Goal: Transaction & Acquisition: Subscribe to service/newsletter

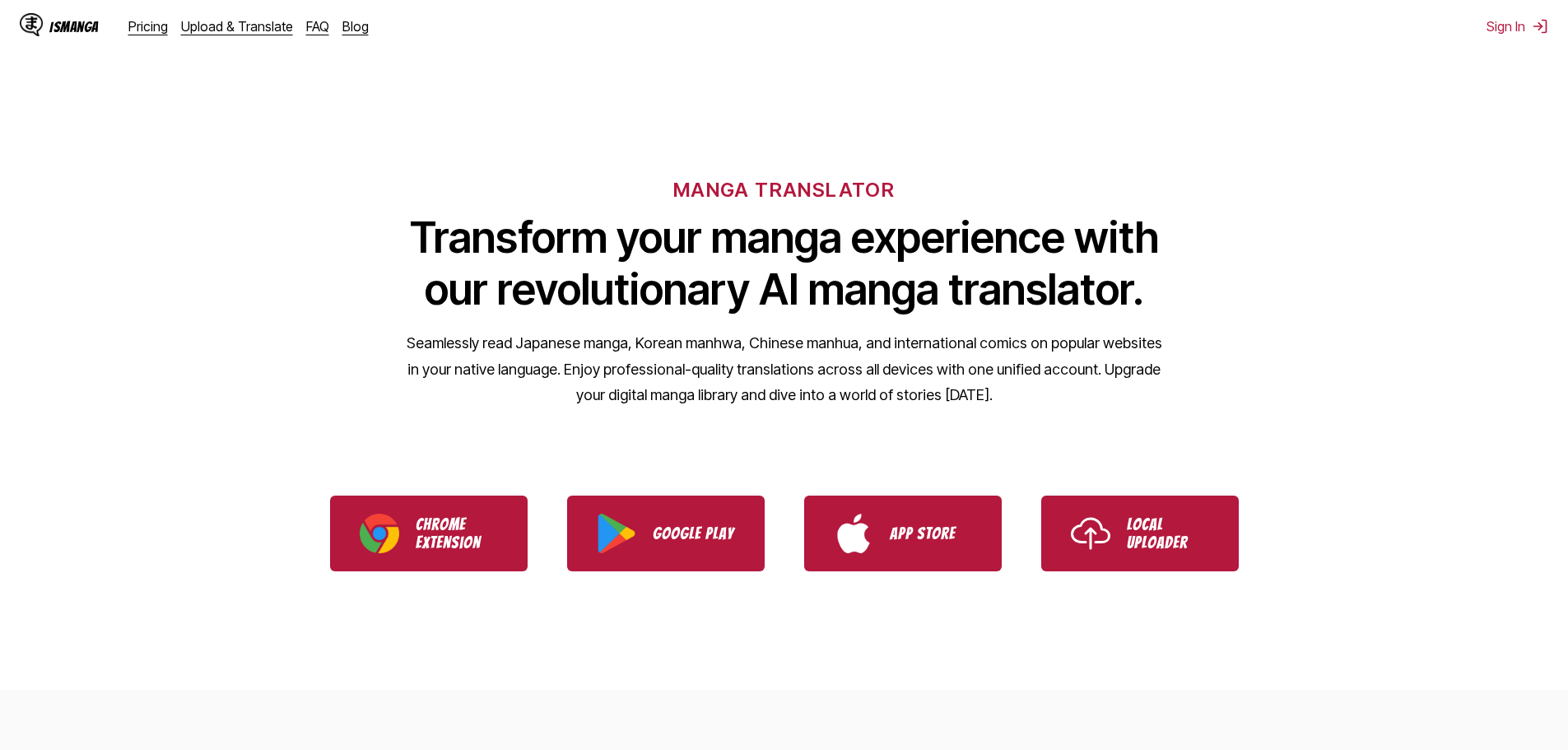
click at [1105, 127] on div "MANGA TRANSLATOR Transform your manga experience with our revolutionary AI mang…" at bounding box center [784, 266] width 1568 height 314
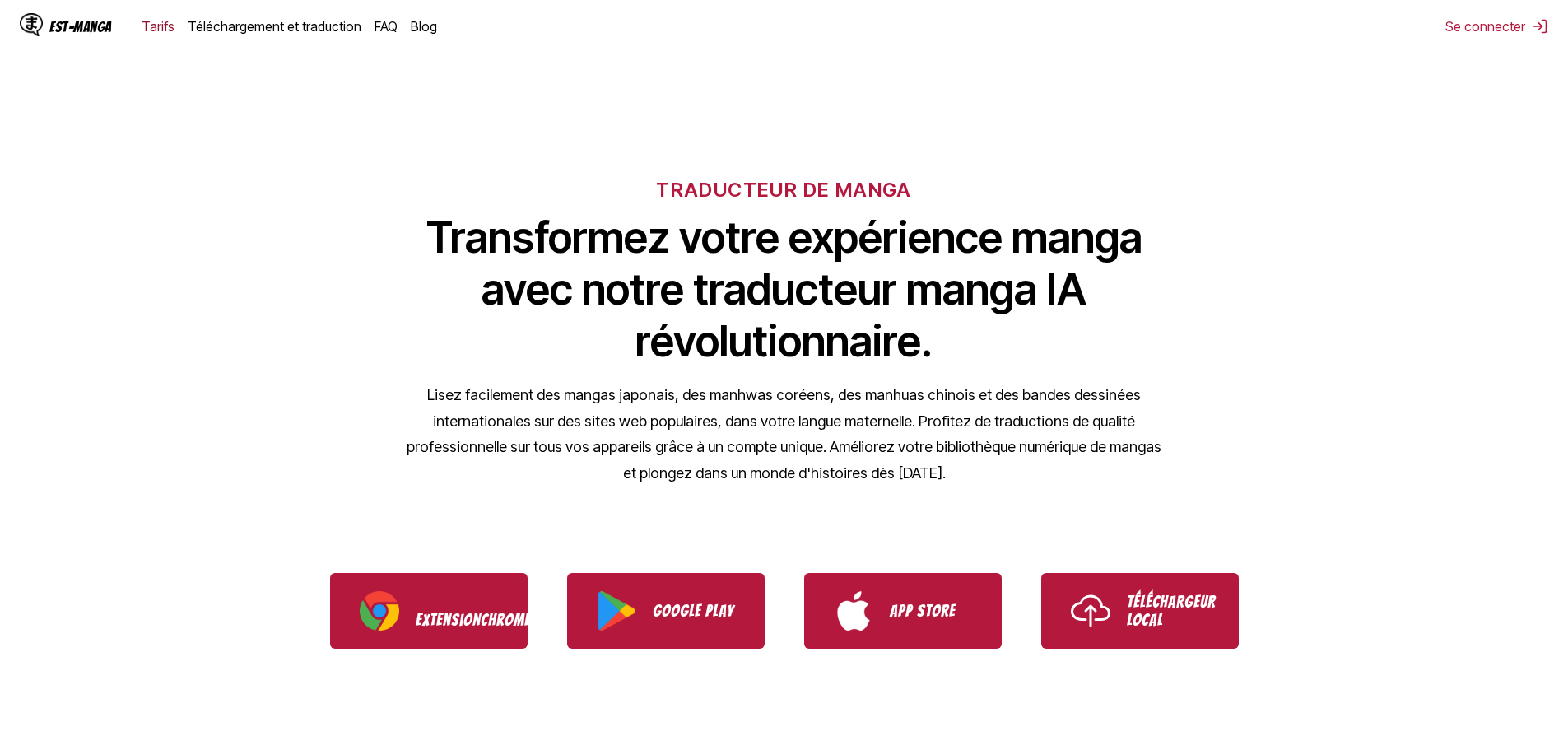
click at [161, 26] on font "Tarifs" at bounding box center [157, 26] width 33 height 17
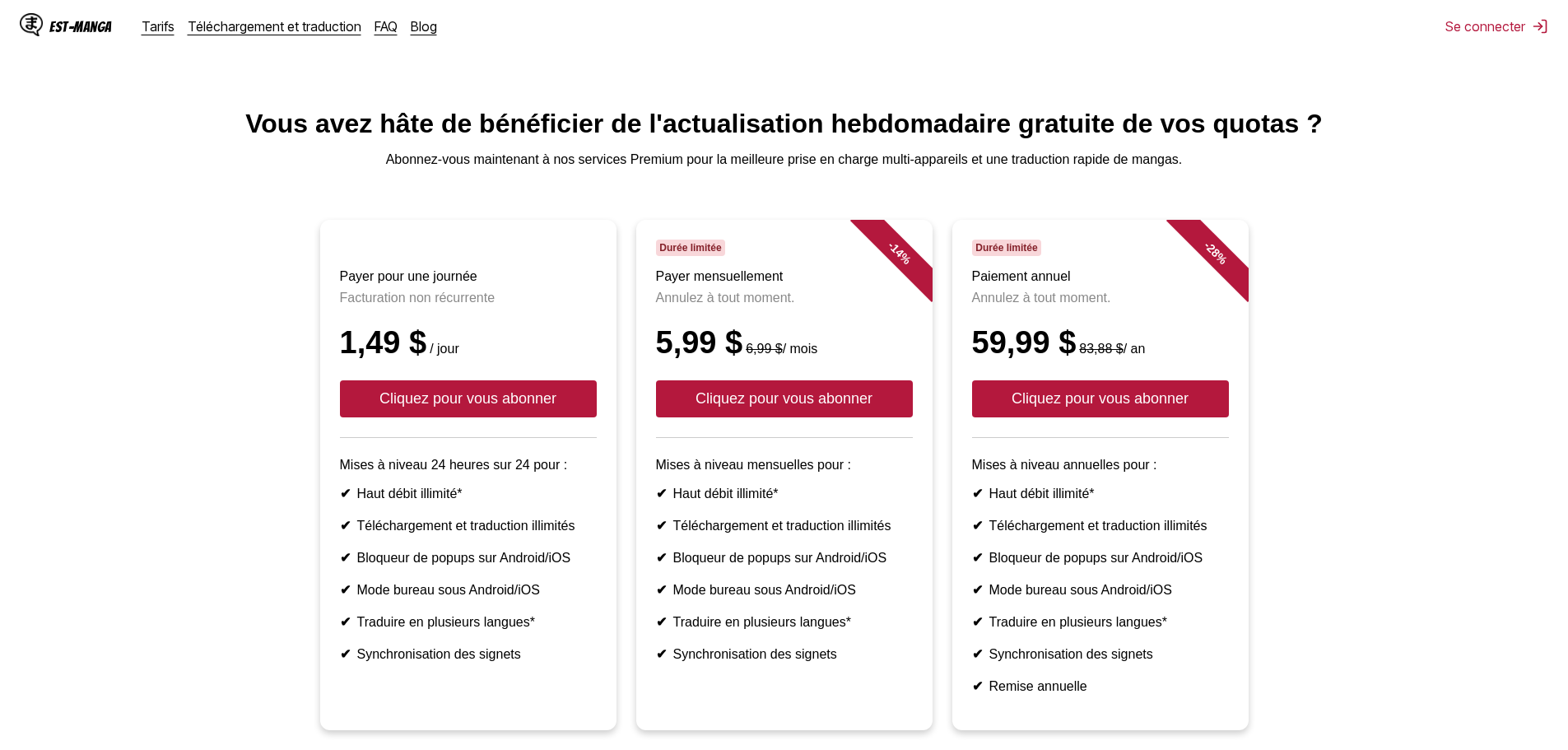
scroll to position [109, 0]
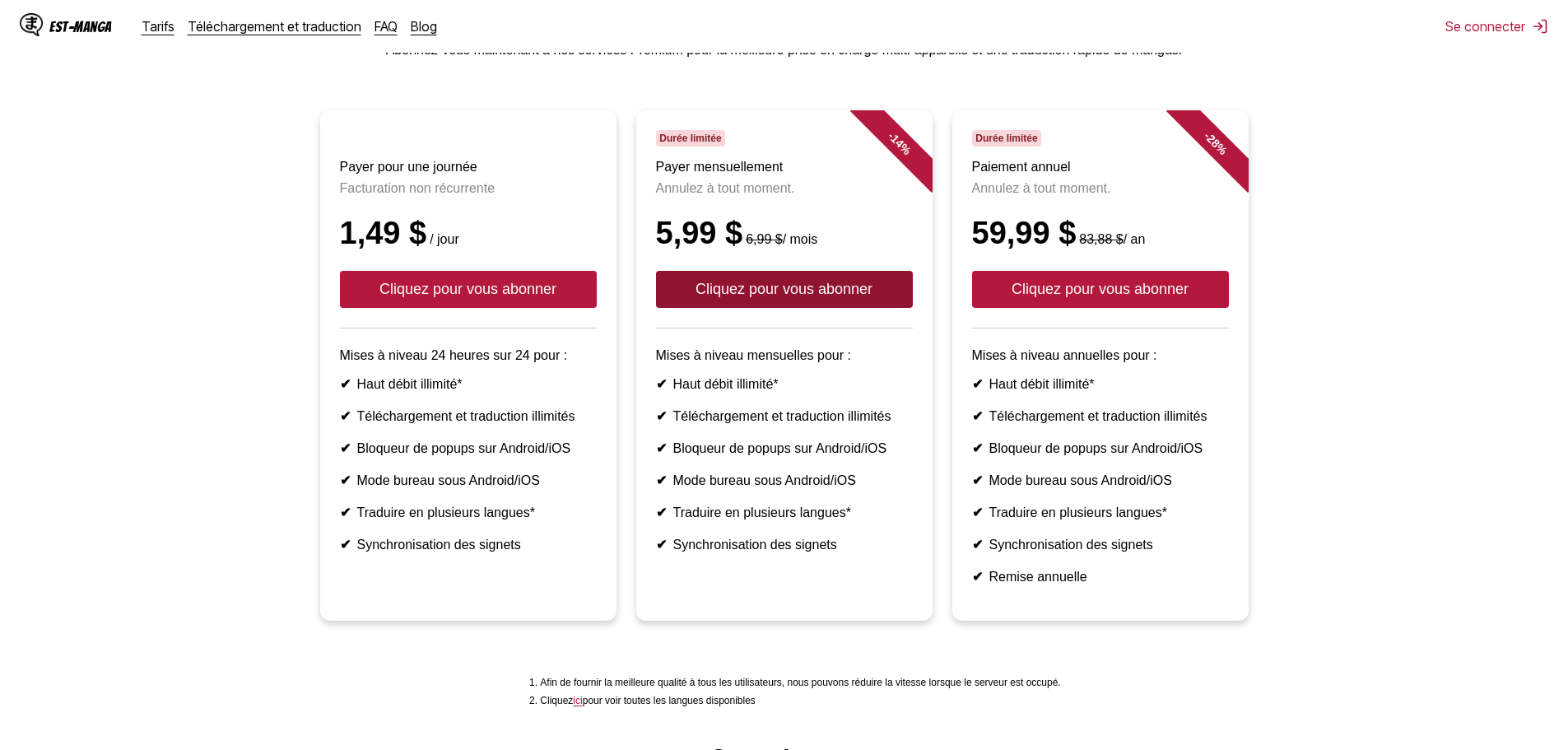
click at [803, 297] on font "Cliquez pour vous abonner" at bounding box center [784, 289] width 177 height 17
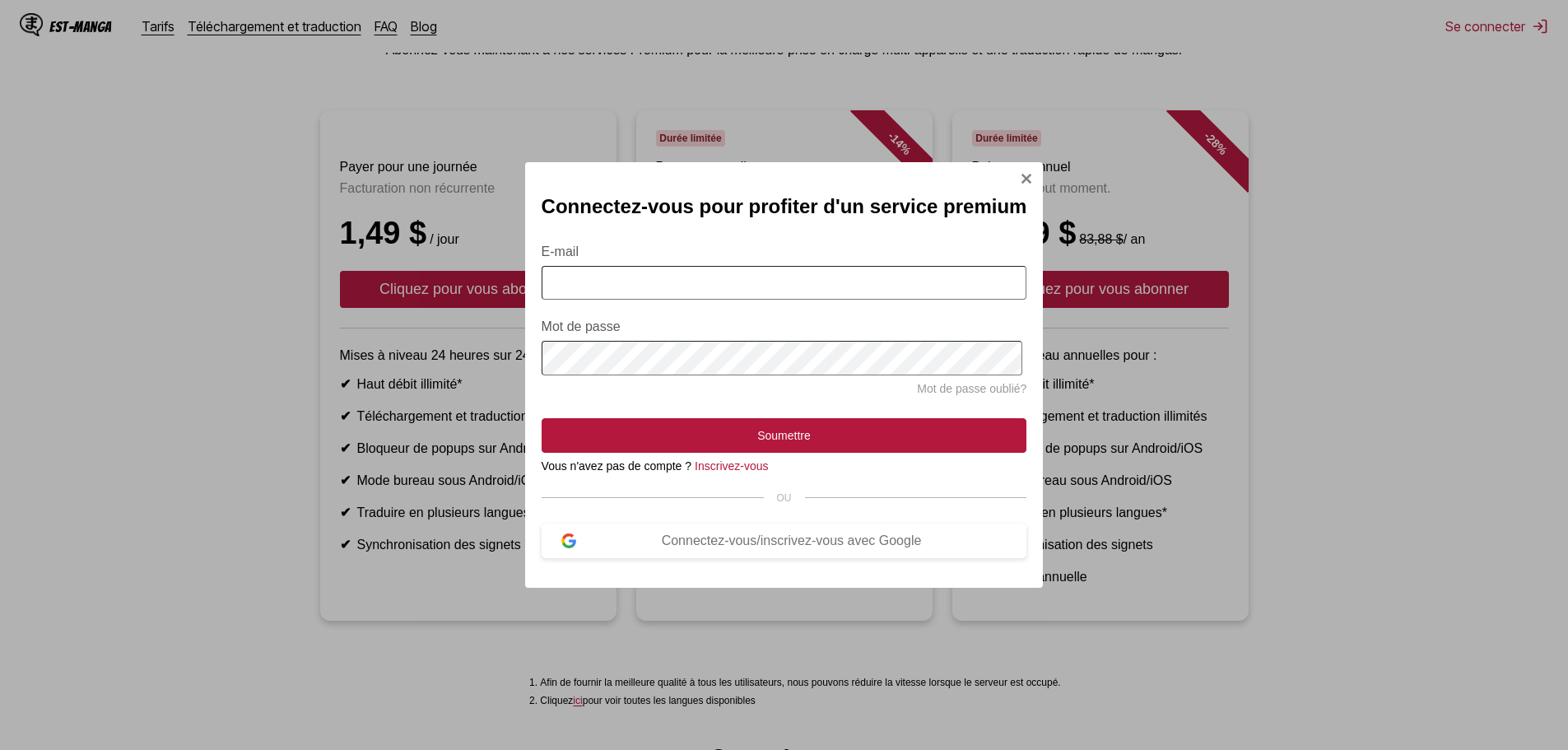
click at [756, 289] on input "E-mail" at bounding box center [785, 282] width 486 height 34
type input "**********"
click at [748, 547] on font "Connectez-vous/inscrivez-vous avec Google" at bounding box center [792, 540] width 260 height 14
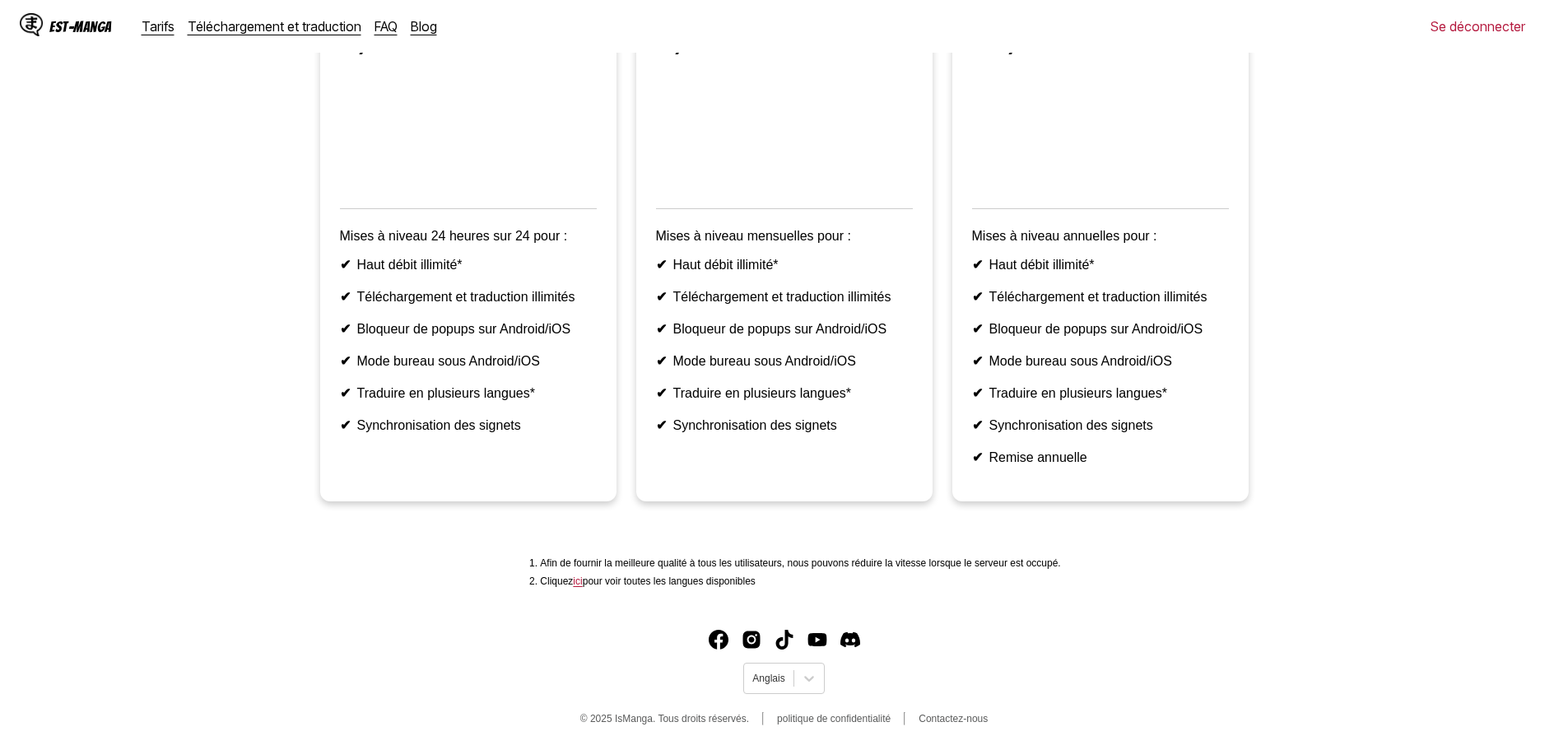
scroll to position [11, 0]
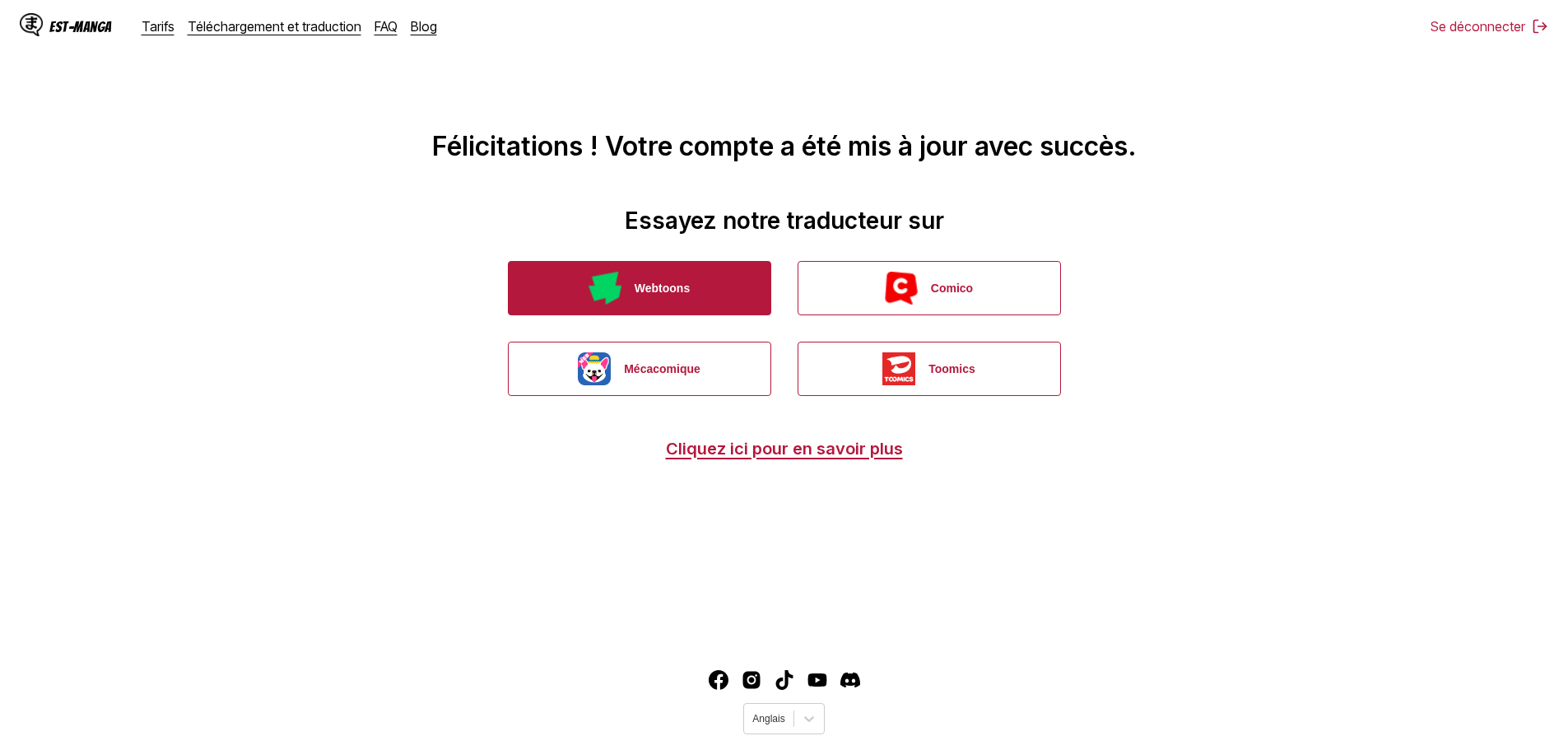
drag, startPoint x: 659, startPoint y: 291, endPoint x: 614, endPoint y: 284, distance: 45.5
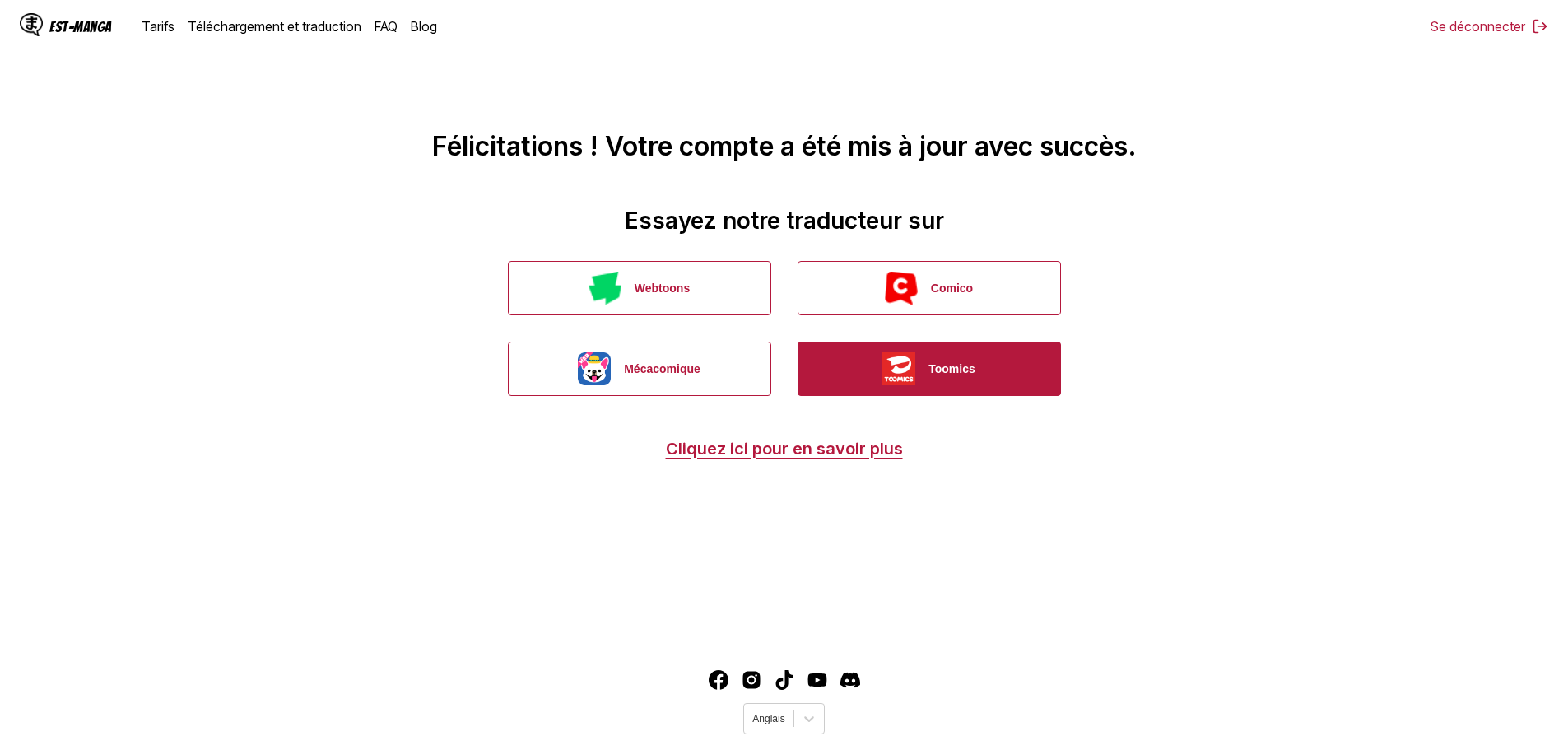
click at [916, 362] on img "button" at bounding box center [899, 368] width 33 height 33
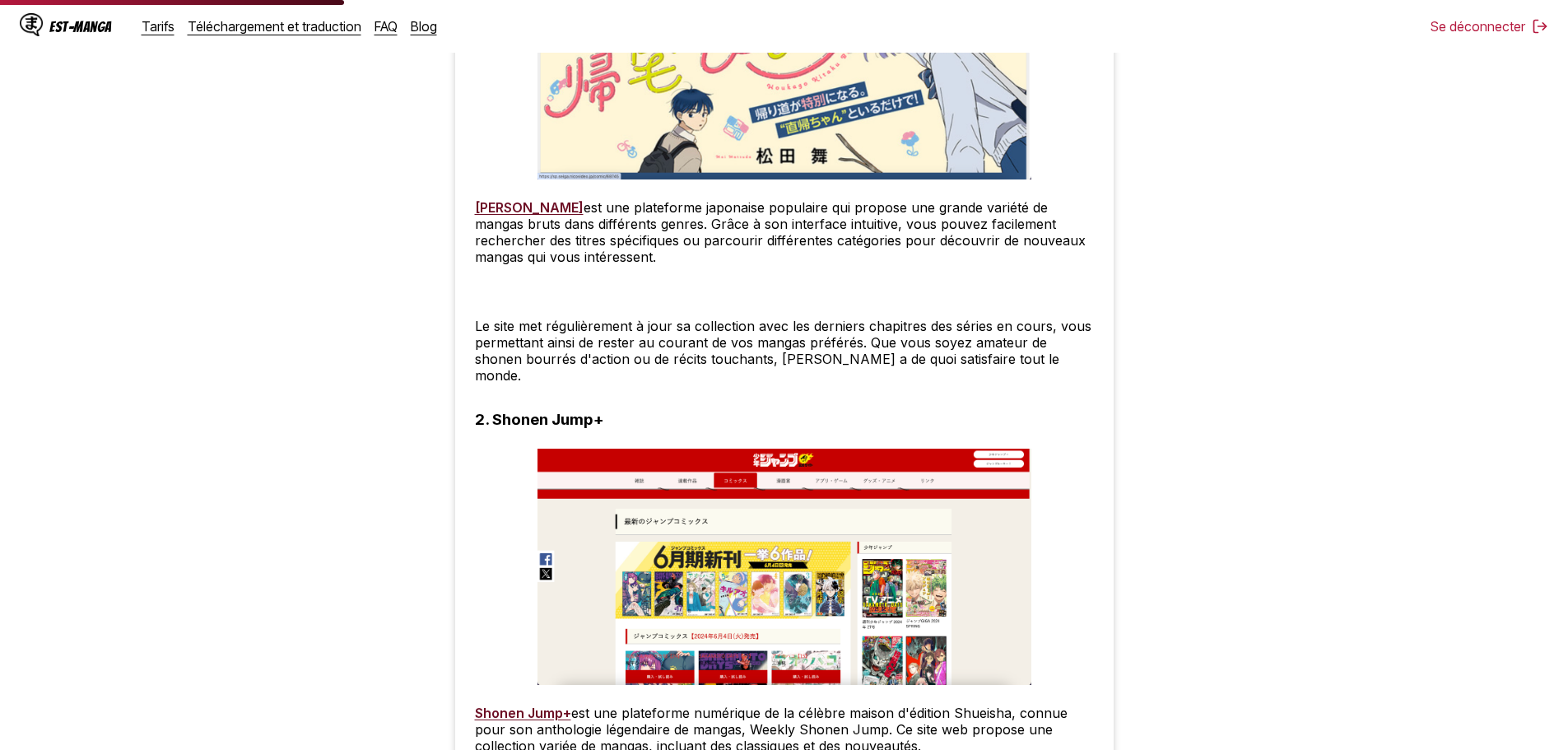
scroll to position [2072, 0]
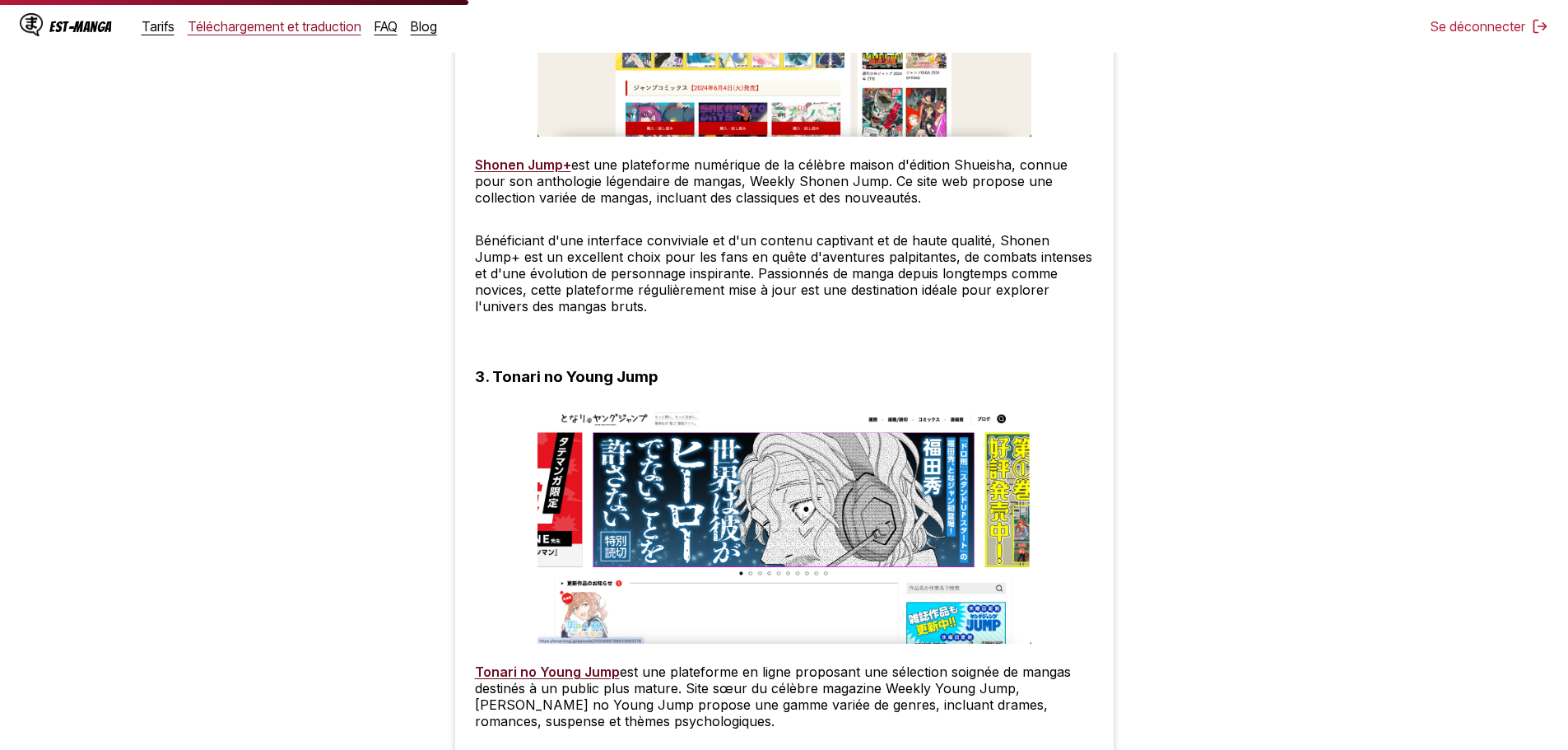
click at [290, 26] on font "Téléchargement et traduction" at bounding box center [275, 26] width 174 height 17
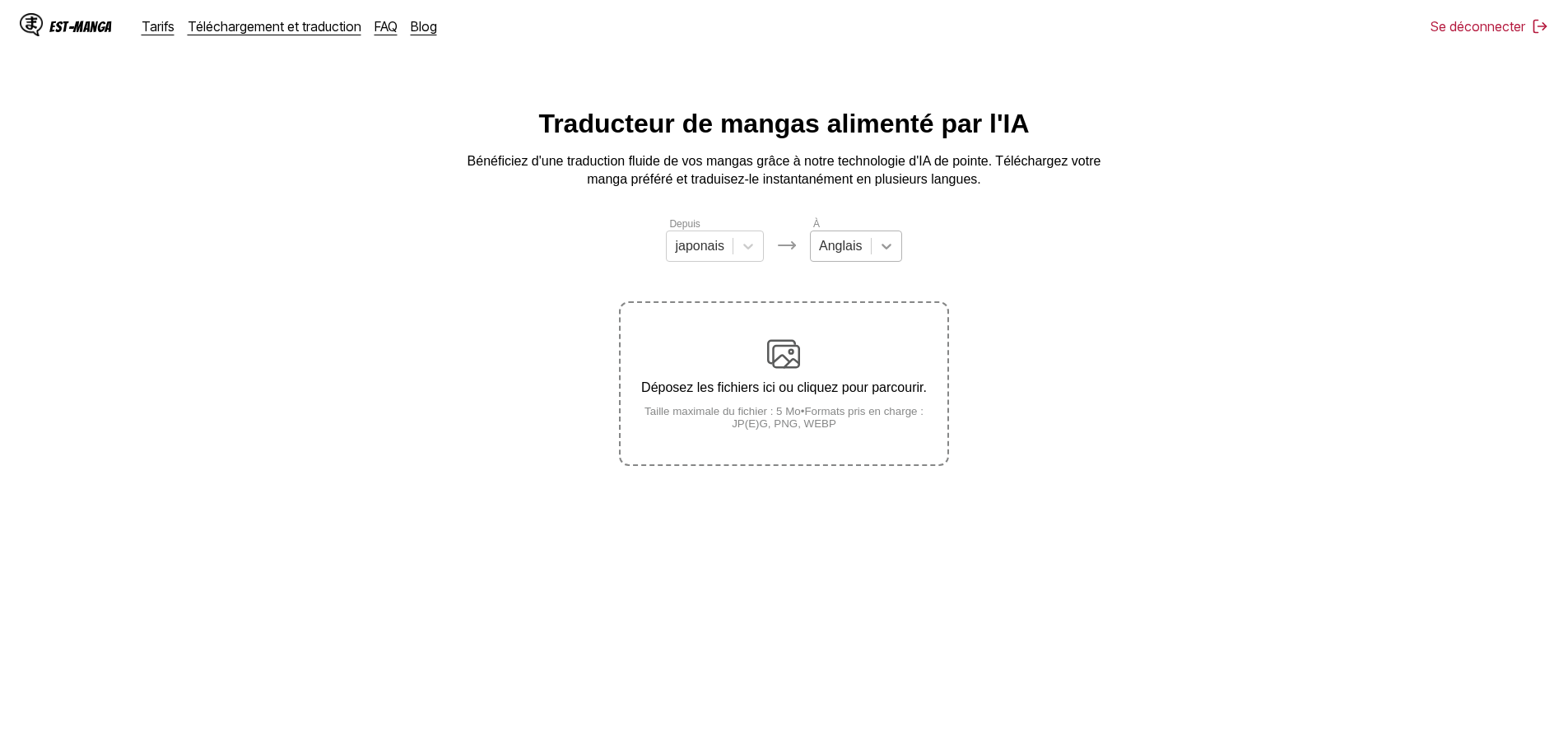
click at [885, 261] on div at bounding box center [887, 246] width 30 height 30
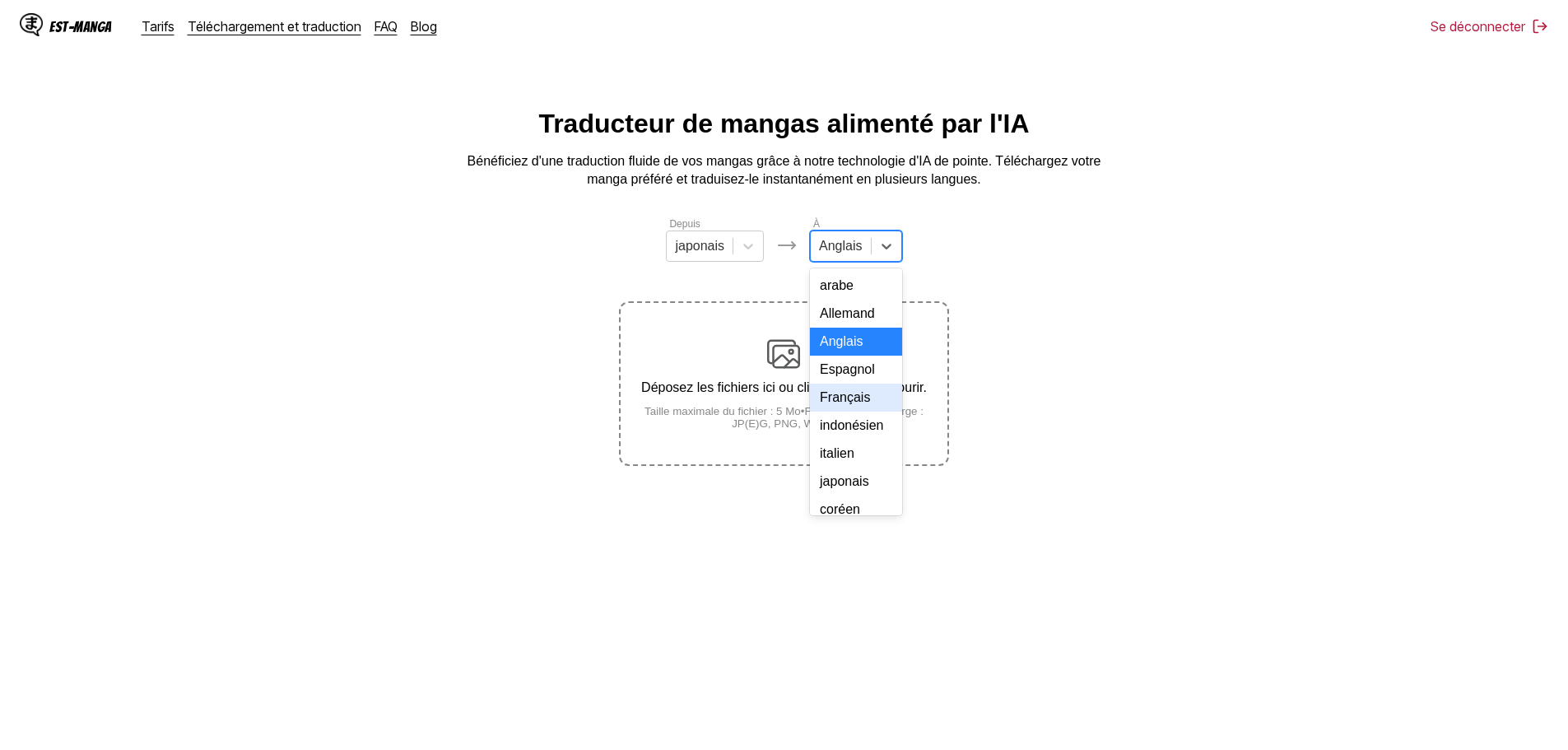
click at [860, 404] on font "Français" at bounding box center [845, 397] width 50 height 14
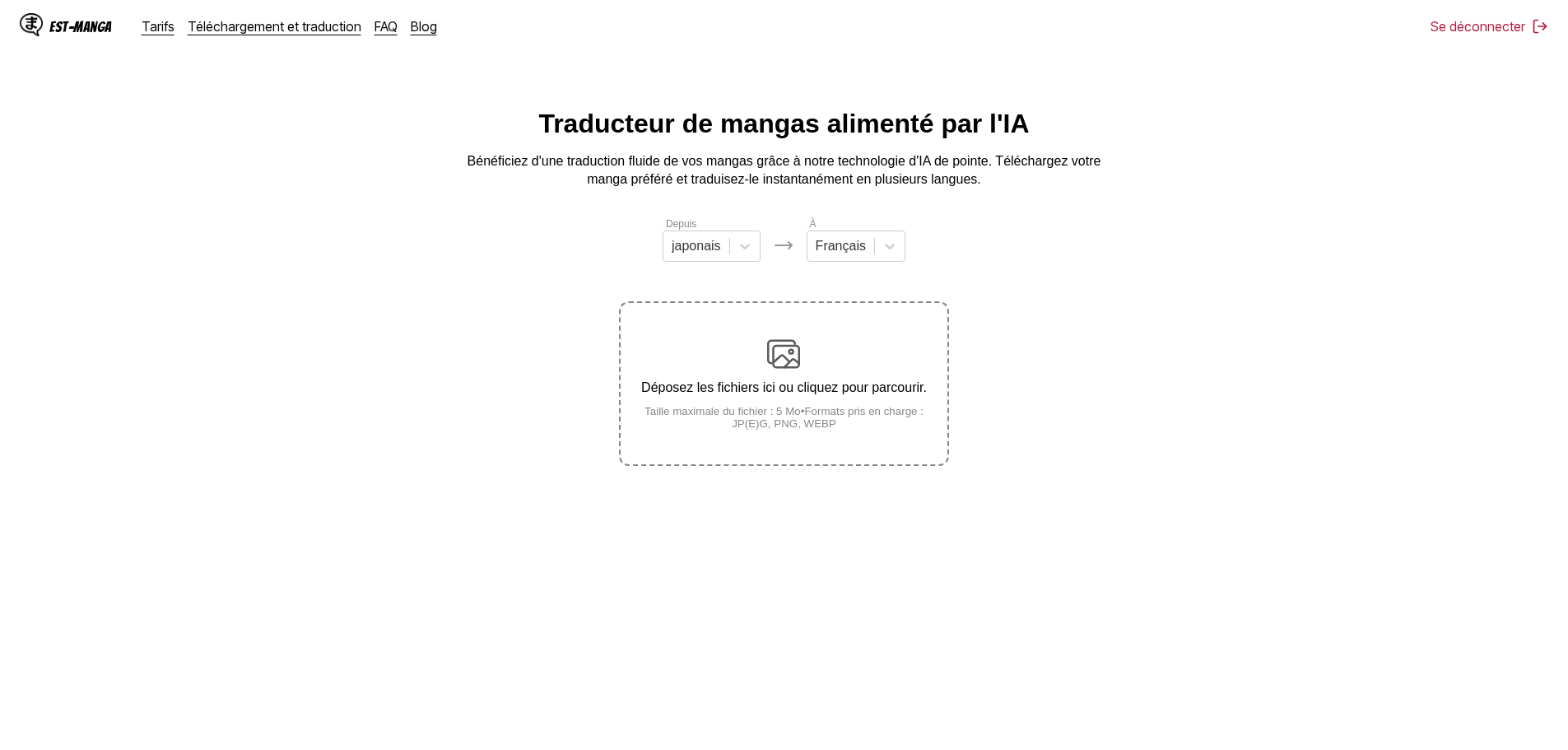
click at [361, 233] on section "Depuis japonais À Français Déposez les fichiers ici ou cliquez pour parcourir. …" at bounding box center [784, 340] width 1542 height 250
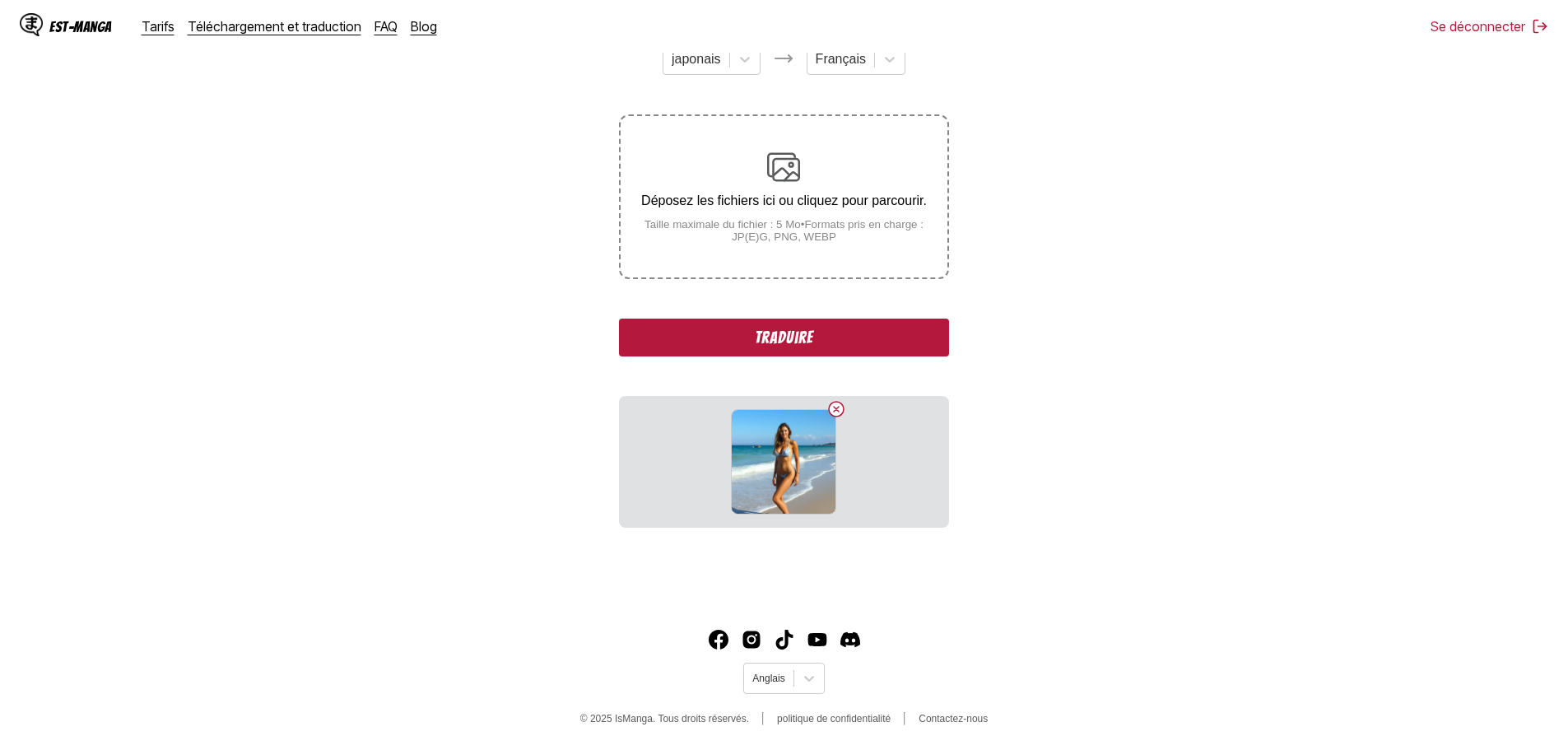
scroll to position [78, 0]
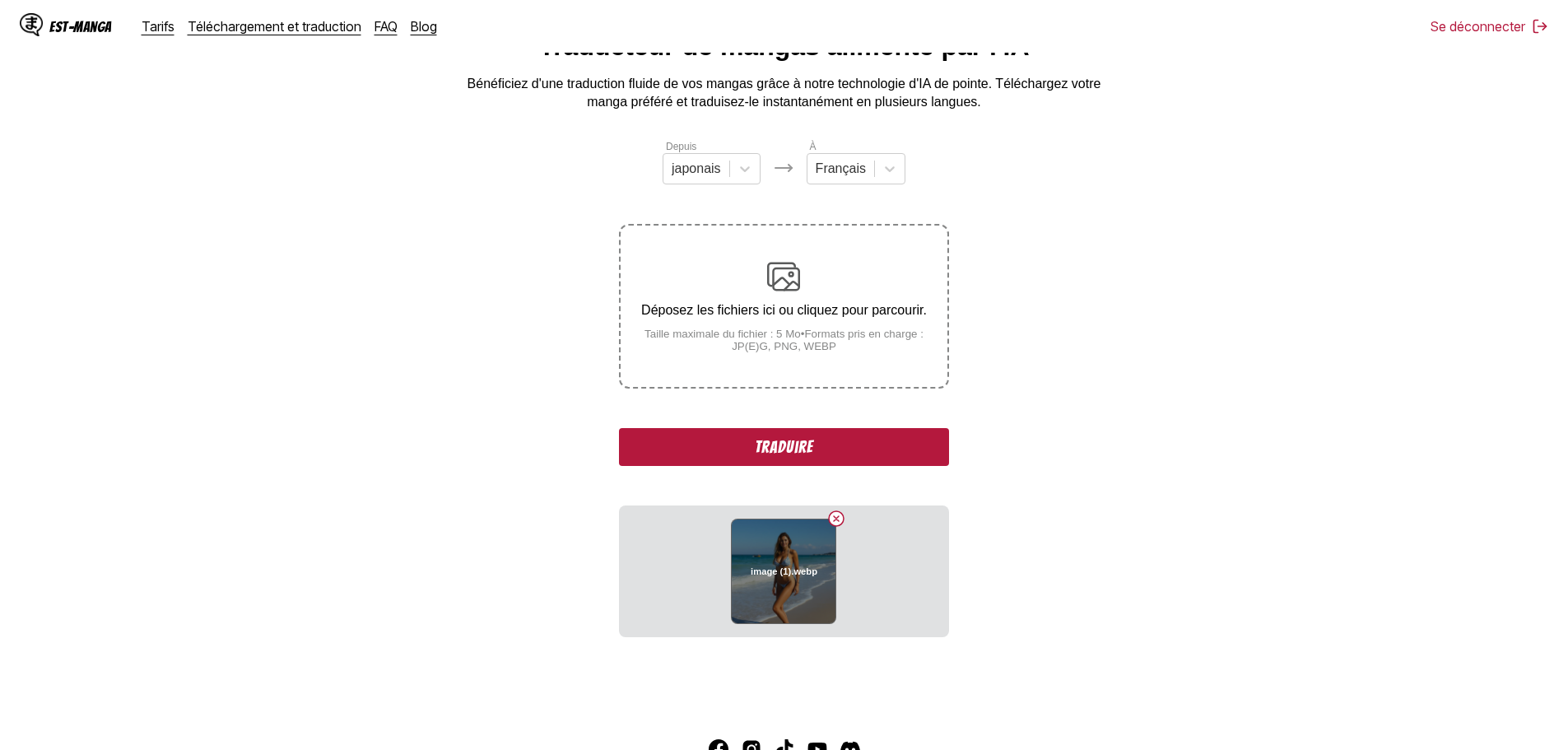
click at [836, 516] on button "Supprimer l'image" at bounding box center [836, 518] width 19 height 19
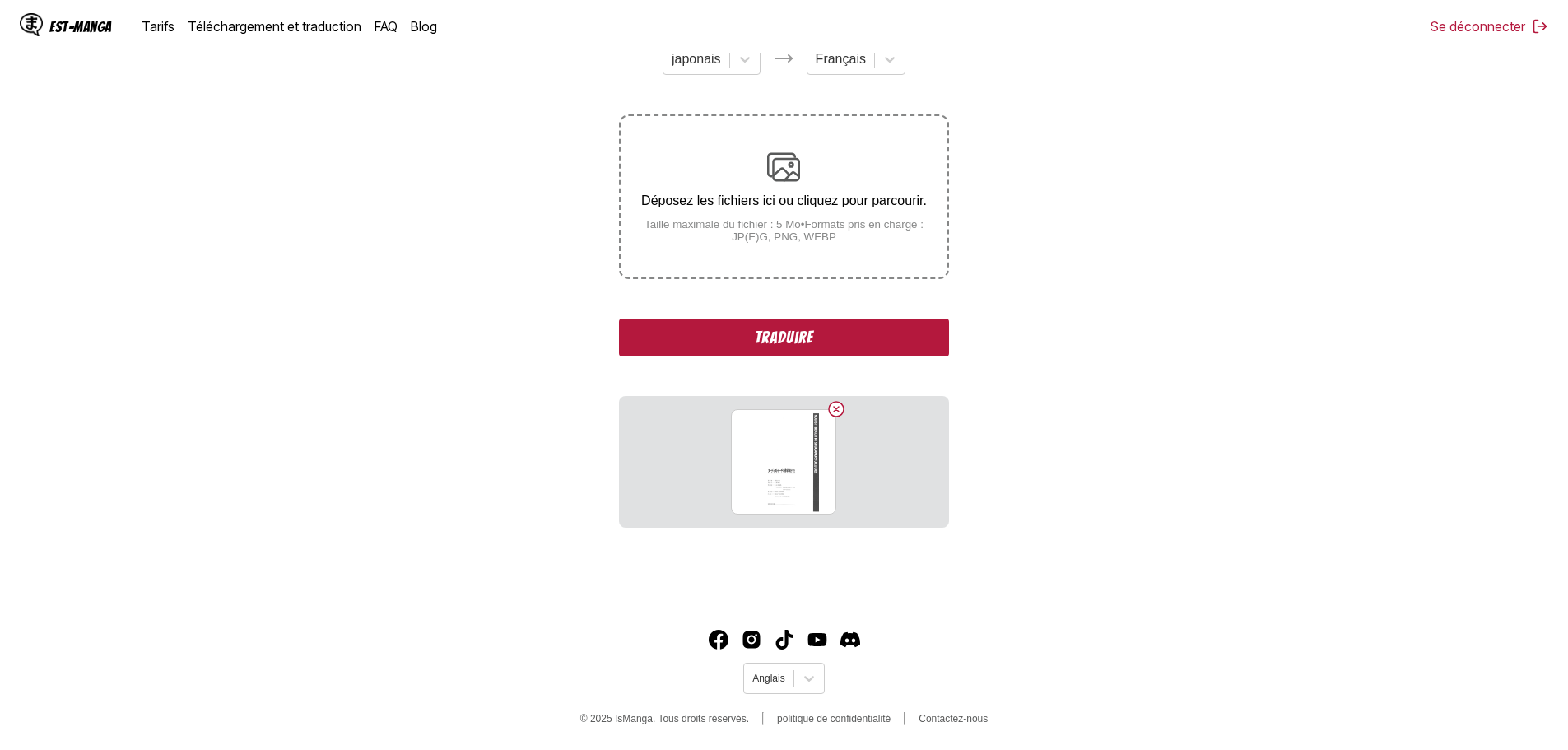
click at [785, 334] on font "Traduire" at bounding box center [784, 337] width 58 height 19
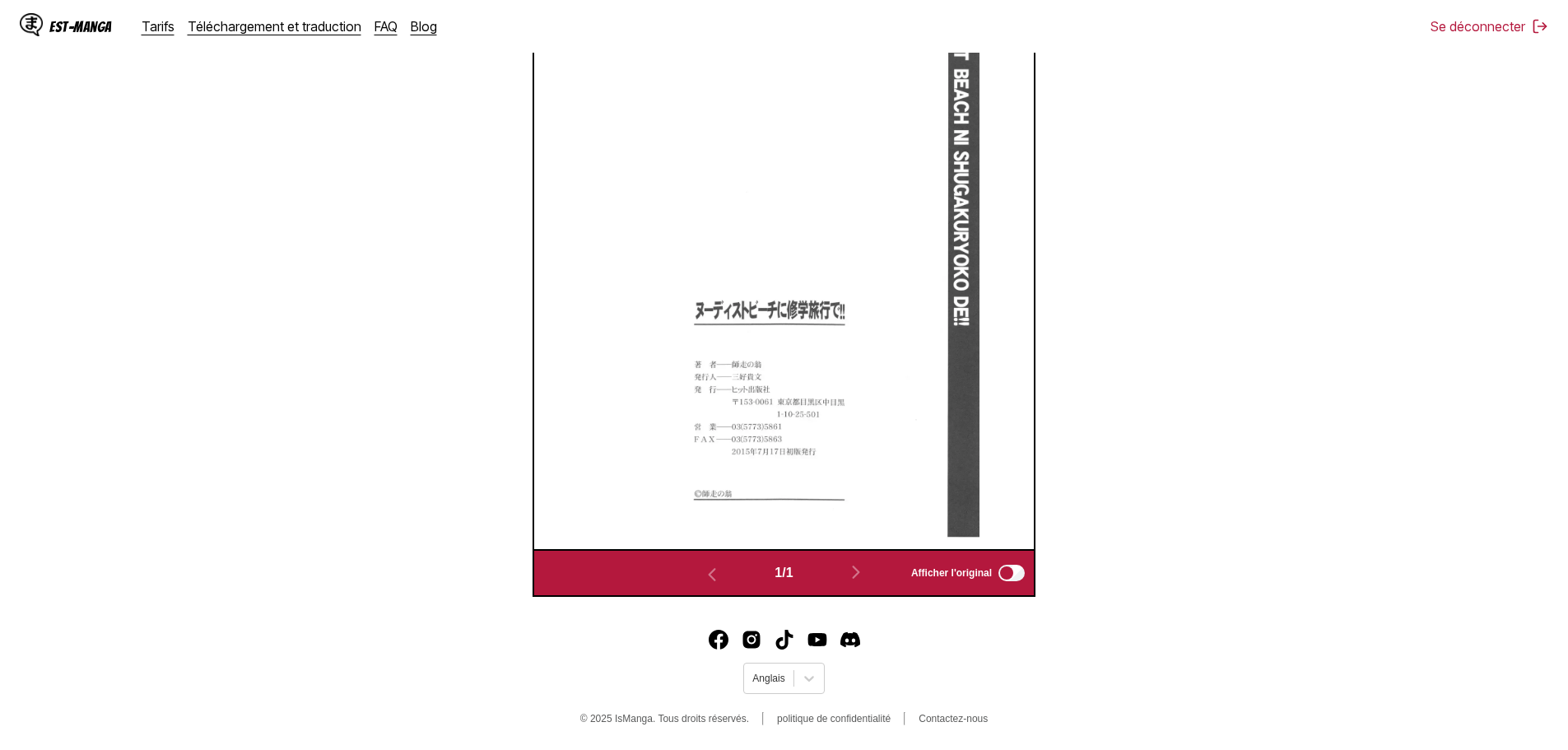
scroll to position [581, 0]
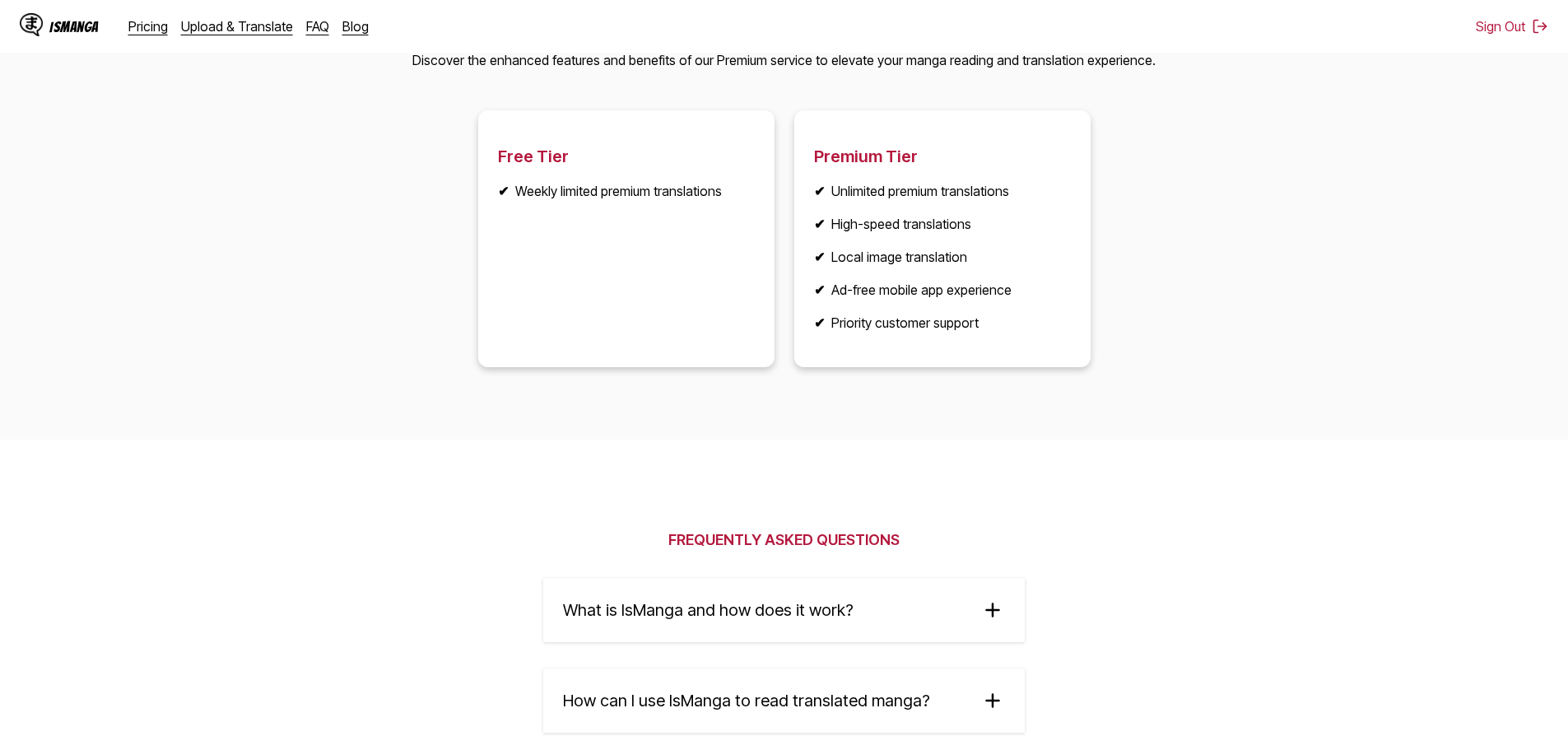
scroll to position [2524, 0]
